Goal: Check status: Check status

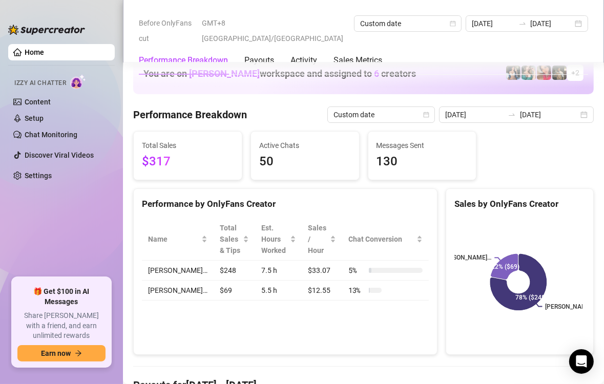
scroll to position [1333, 0]
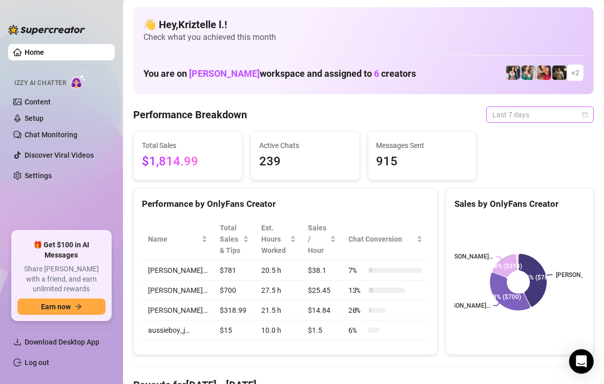
click at [508, 120] on span "Last 7 days" at bounding box center [540, 114] width 95 height 15
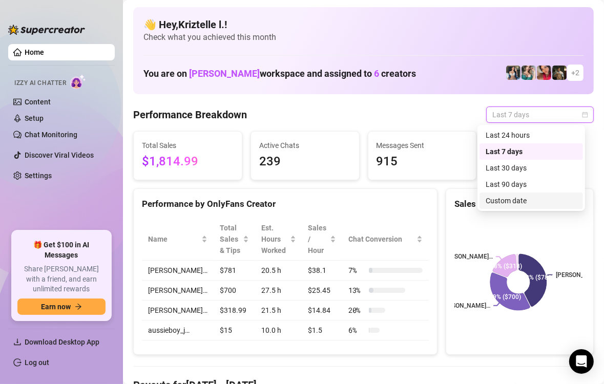
click at [505, 202] on div "Custom date" at bounding box center [531, 200] width 91 height 11
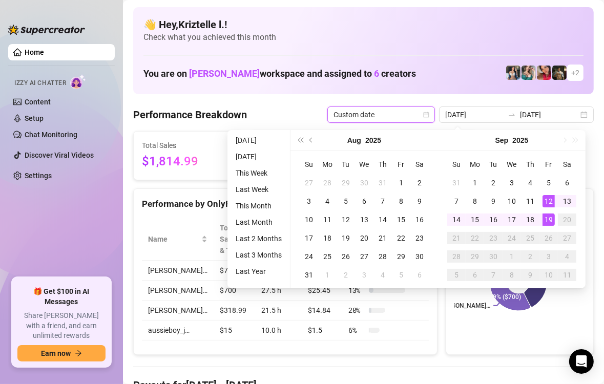
type input "[DATE]"
click at [551, 220] on div "19" at bounding box center [549, 220] width 12 height 12
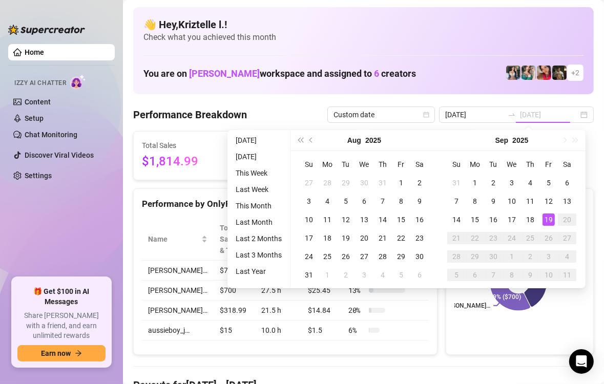
click at [551, 220] on div "19" at bounding box center [549, 220] width 12 height 12
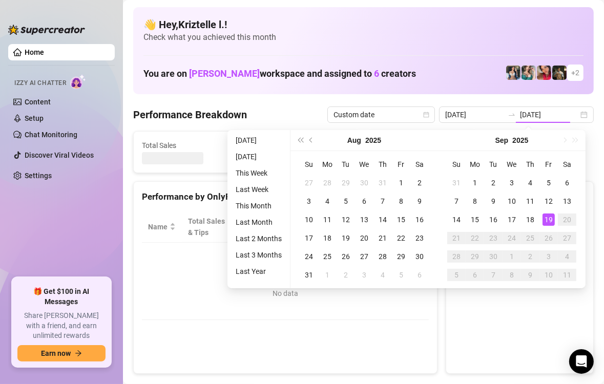
type input "[DATE]"
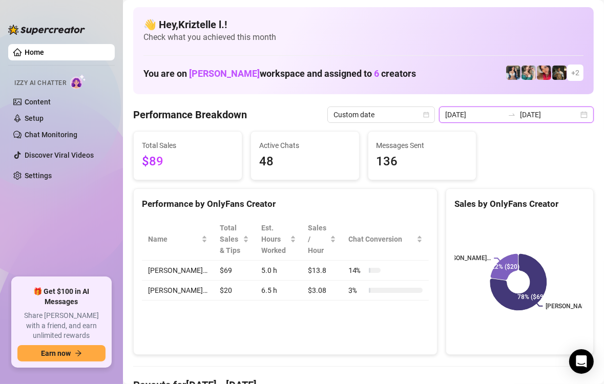
click at [479, 113] on input "[DATE]" at bounding box center [474, 114] width 58 height 11
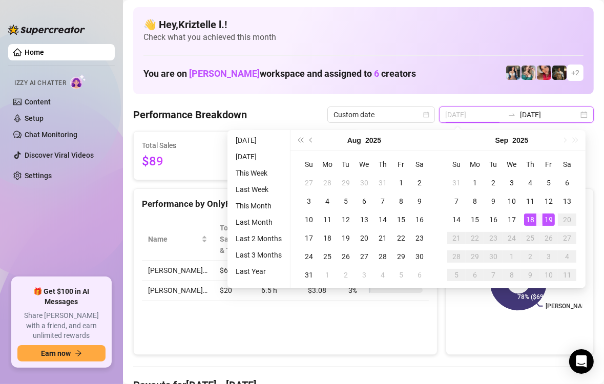
type input "[DATE]"
click at [531, 219] on div "18" at bounding box center [530, 220] width 12 height 12
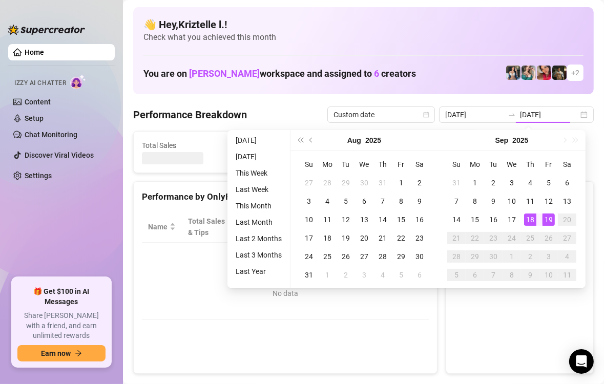
type input "[DATE]"
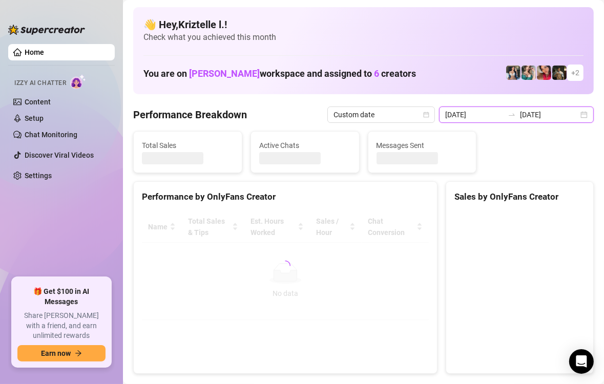
click at [481, 117] on input "[DATE]" at bounding box center [474, 114] width 58 height 11
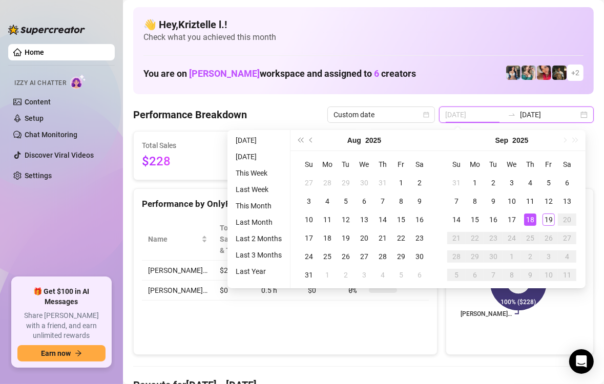
type input "[DATE]"
click at [528, 219] on div "18" at bounding box center [530, 220] width 12 height 12
type input "[DATE]"
click at [548, 220] on div "19" at bounding box center [549, 220] width 12 height 12
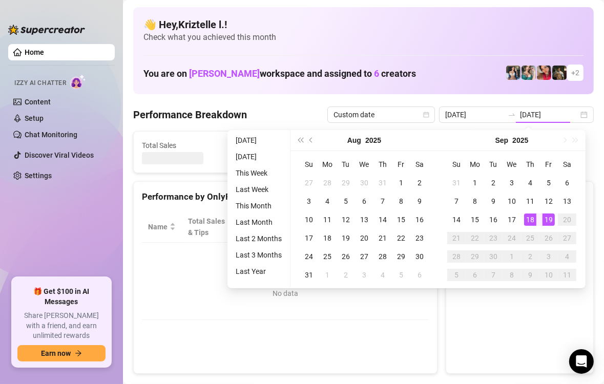
type input "[DATE]"
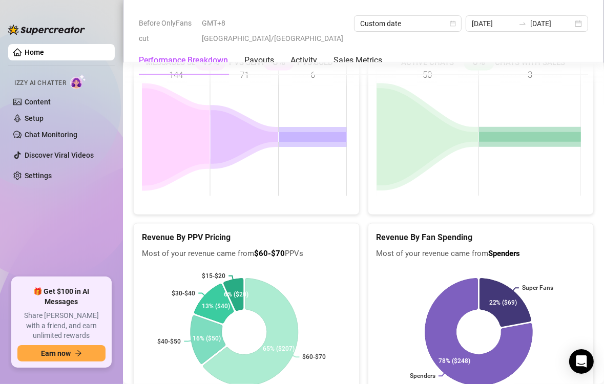
scroll to position [1538, 0]
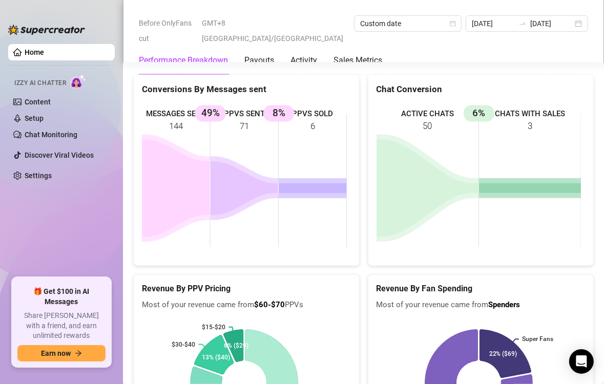
click at [384, 246] on rect at bounding box center [479, 181] width 205 height 154
click at [341, 212] on rect at bounding box center [244, 181] width 205 height 154
click at [356, 246] on div "Conversions By Messages sent MESSAGES SENT 144 PPVS SENT 71 49% PPVS SOLD 6 8%" at bounding box center [246, 170] width 235 height 193
click at [440, 61] on div "Before OnlyFans cut GMT+8 Asia/Taipei Custom date 2025-09-18 2025-09-19 Perform…" at bounding box center [363, 31] width 481 height 63
